Goal: Understand process/instructions

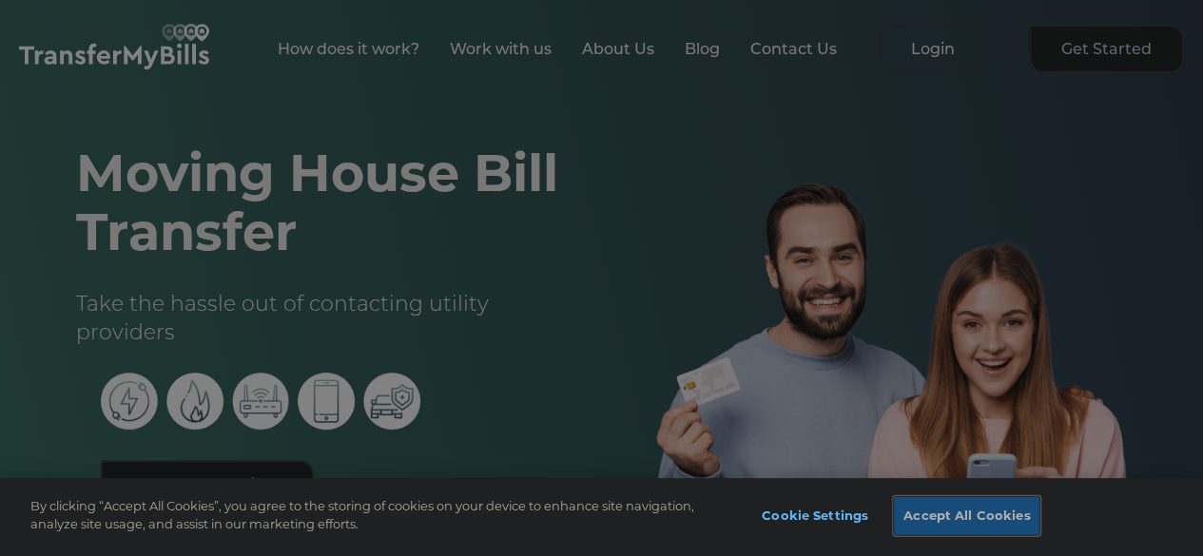
click at [1005, 526] on button "Accept All Cookies" at bounding box center [966, 516] width 145 height 38
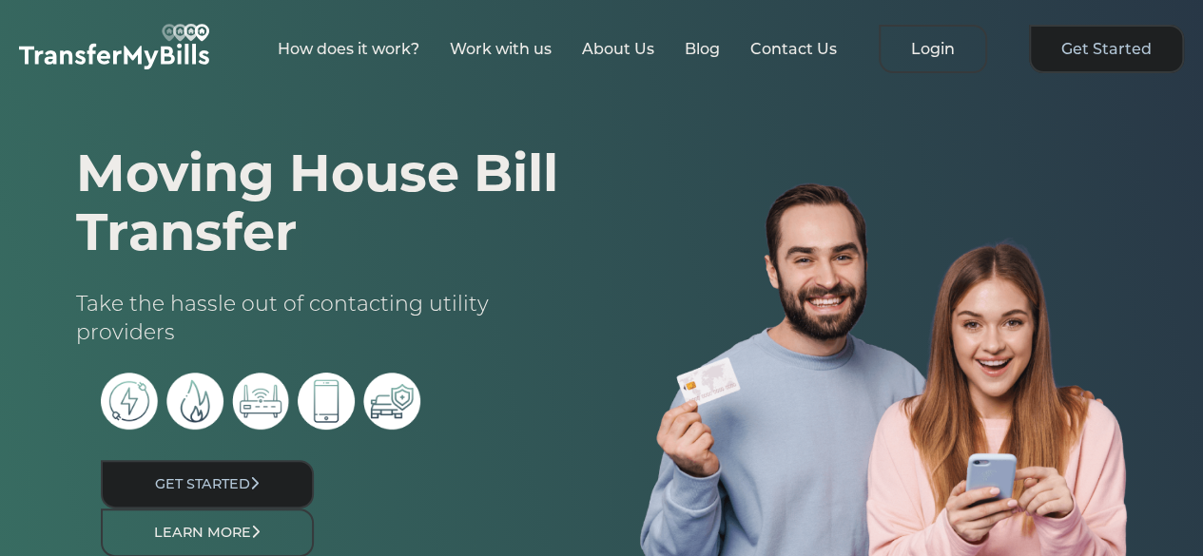
click at [133, 177] on h1 "Moving House Bill Transfer" at bounding box center [320, 203] width 488 height 118
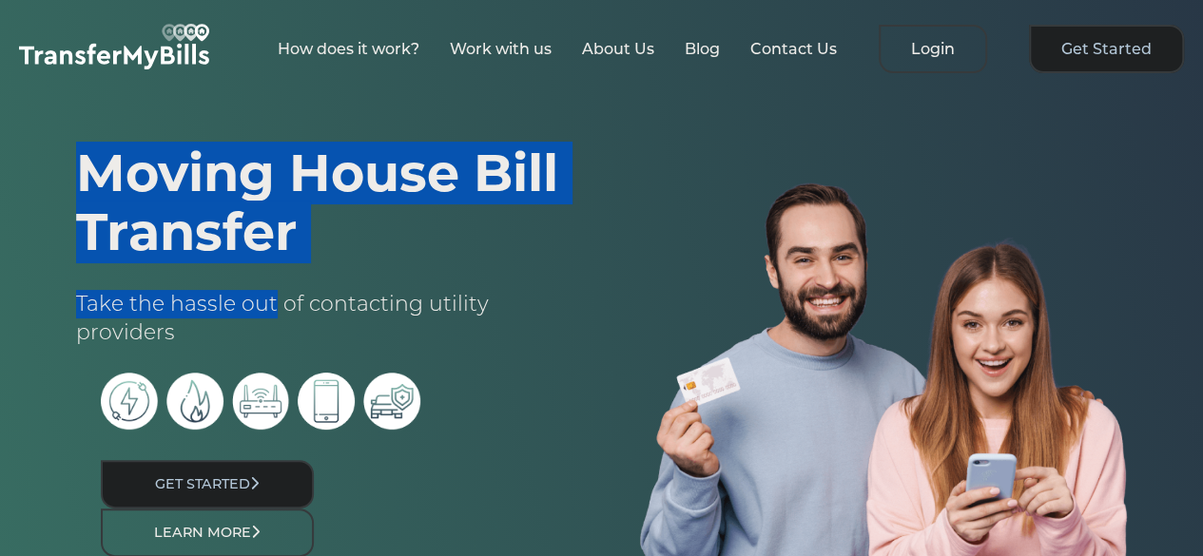
drag, startPoint x: 133, startPoint y: 177, endPoint x: 241, endPoint y: 267, distance: 140.4
click at [241, 267] on div "Moving House Bill Transfer Take the hassle out of contacting utility providers …" at bounding box center [320, 397] width 564 height 506
click at [234, 256] on h1 "Moving House Bill Transfer" at bounding box center [320, 203] width 488 height 118
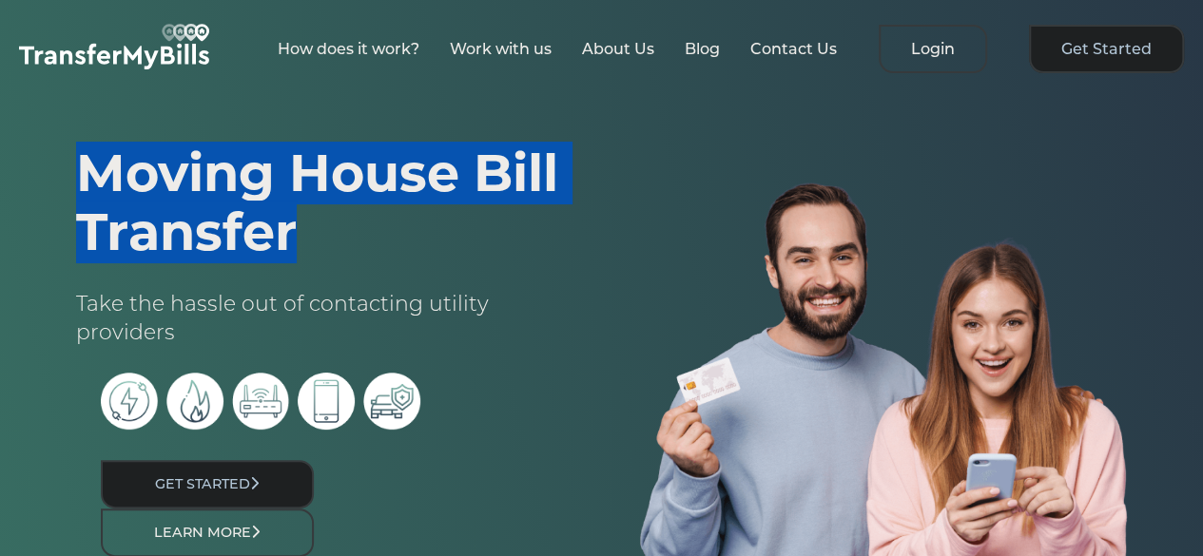
drag, startPoint x: 234, startPoint y: 256, endPoint x: 146, endPoint y: 184, distance: 113.5
click at [146, 184] on h1 "Moving House Bill Transfer" at bounding box center [320, 203] width 488 height 118
drag, startPoint x: 146, startPoint y: 184, endPoint x: 198, endPoint y: 224, distance: 65.6
click at [198, 224] on h1 "Moving House Bill Transfer" at bounding box center [320, 203] width 488 height 118
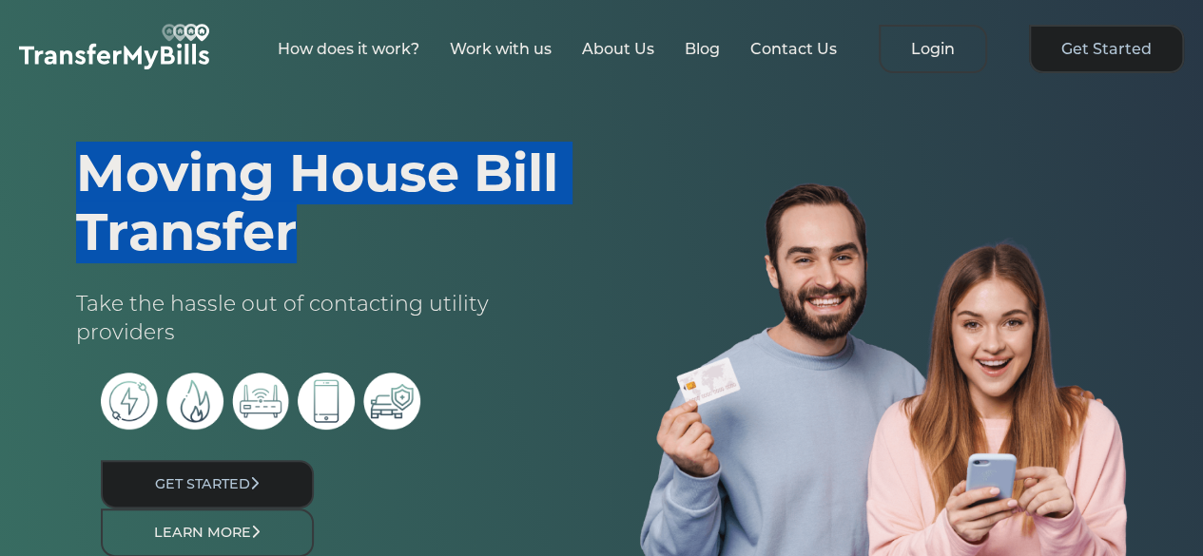
click at [167, 187] on h1 "Moving House Bill Transfer" at bounding box center [320, 203] width 488 height 118
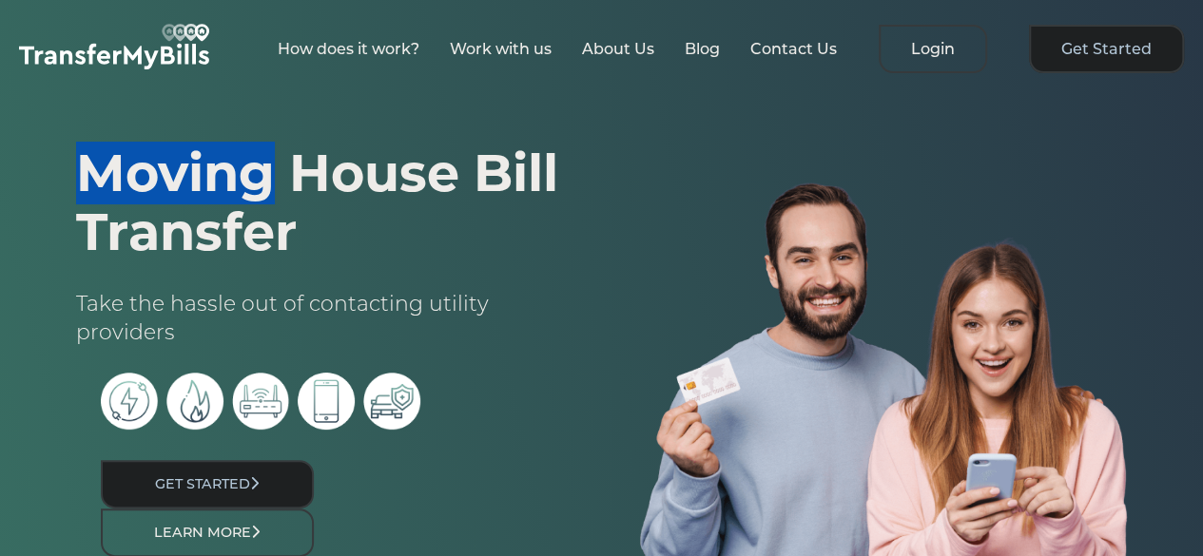
drag, startPoint x: 167, startPoint y: 187, endPoint x: 194, endPoint y: 204, distance: 31.6
click at [194, 204] on h1 "Moving House Bill Transfer" at bounding box center [320, 203] width 488 height 118
